Goal: Task Accomplishment & Management: Manage account settings

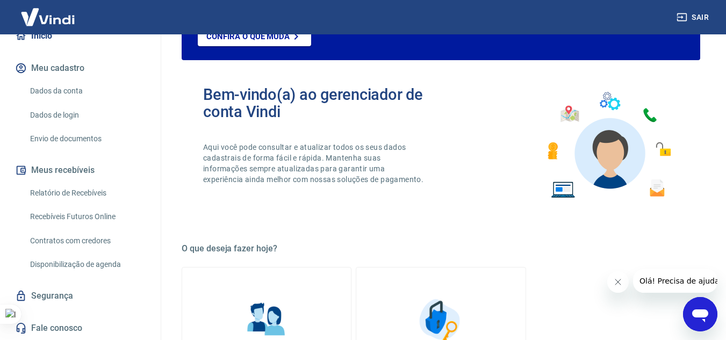
scroll to position [215, 0]
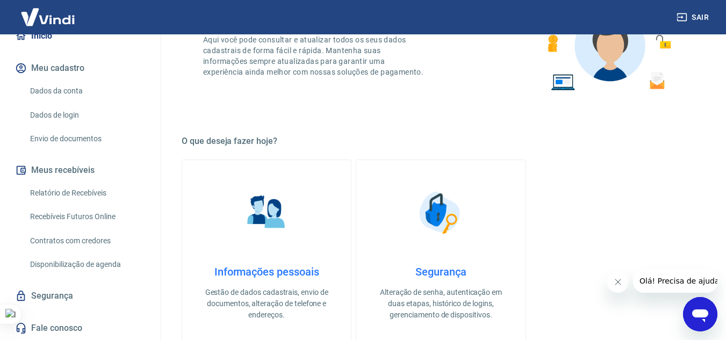
drag, startPoint x: 153, startPoint y: 228, endPoint x: 154, endPoint y: 200, distance: 28.5
click at [154, 200] on div "M [PERSON_NAME] das Graças [PERSON_NAME] [EMAIL_ADDRESS][DOMAIN_NAME] Início Me…" at bounding box center [80, 187] width 161 height 306
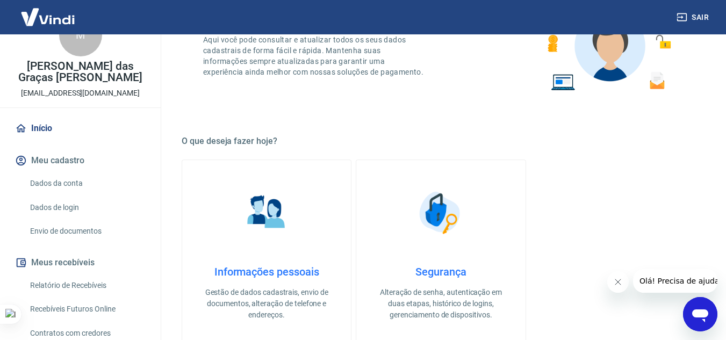
scroll to position [0, 0]
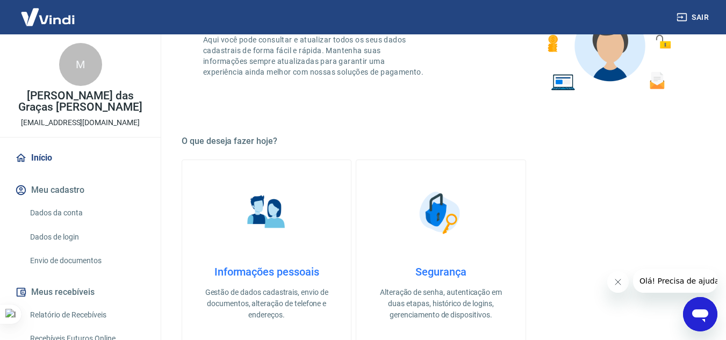
click at [42, 158] on link "Início" at bounding box center [80, 158] width 135 height 24
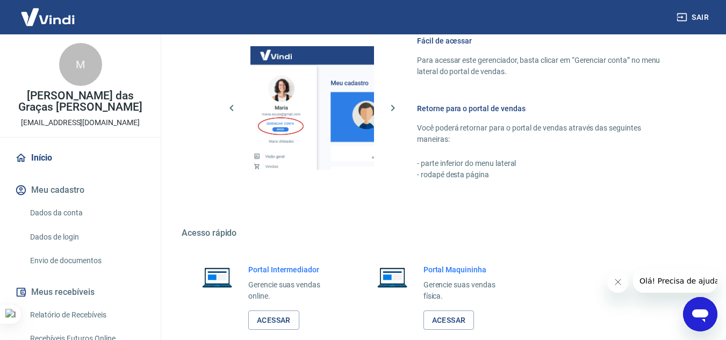
scroll to position [653, 0]
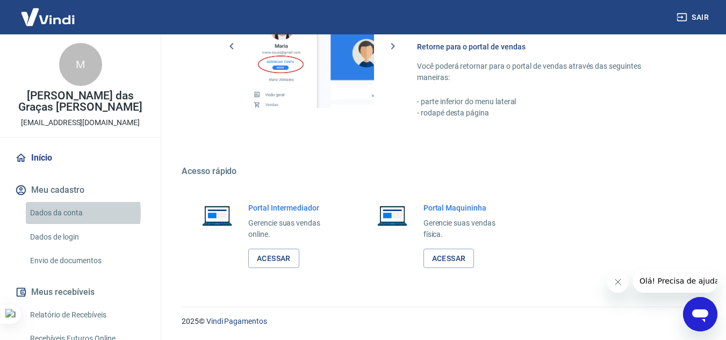
click at [52, 213] on link "Dados da conta" at bounding box center [87, 213] width 122 height 22
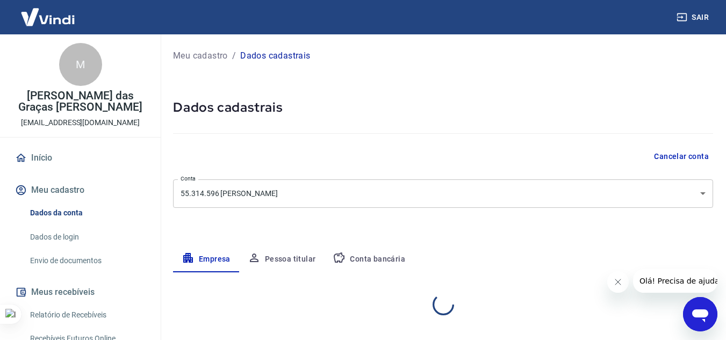
select select "BA"
select select "business"
